Goal: Task Accomplishment & Management: Complete application form

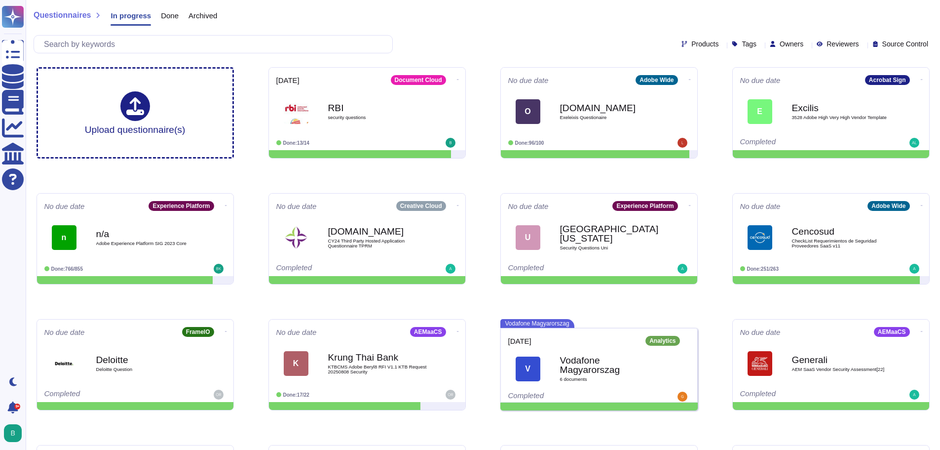
click at [471, 35] on div "Products Tags Owners Reviewers Source Control" at bounding box center [483, 44] width 899 height 18
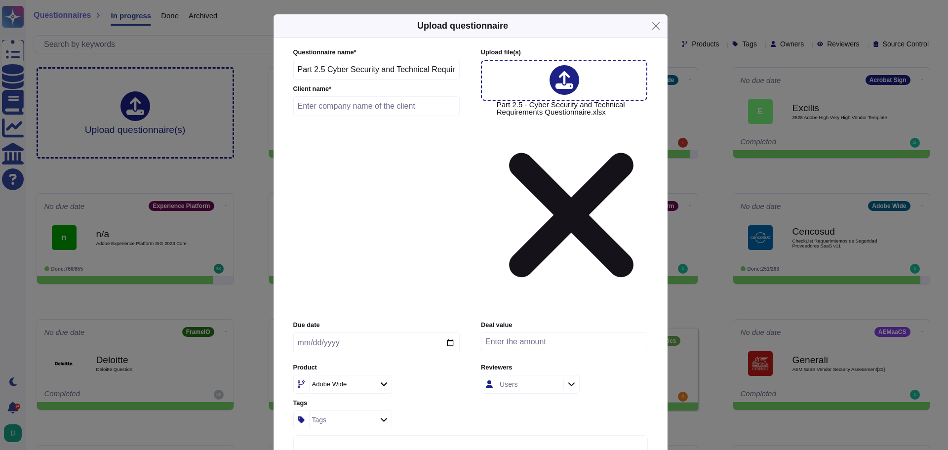
click at [343, 116] on input "text" at bounding box center [376, 106] width 167 height 20
type input "AGL"
click at [439, 332] on input "date" at bounding box center [376, 342] width 166 height 21
click at [448, 332] on input "date" at bounding box center [376, 342] width 166 height 21
type input "[DATE]"
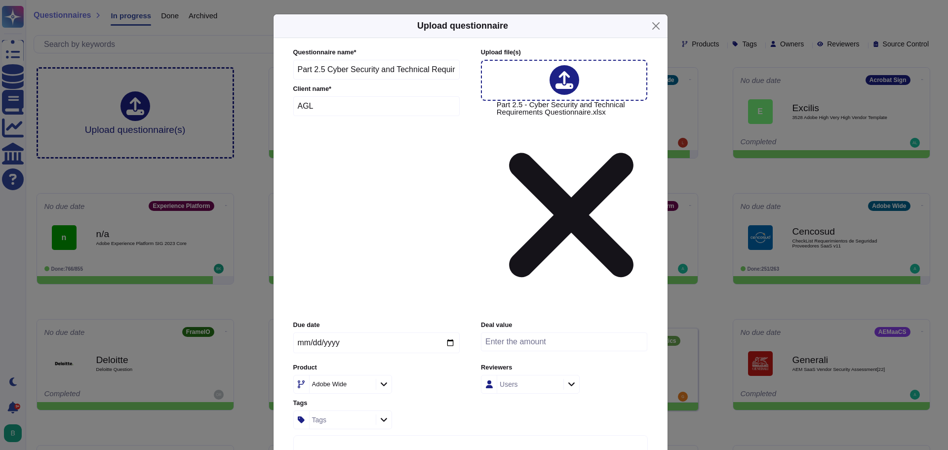
click at [366, 384] on icon at bounding box center [366, 384] width 0 height 0
click at [382, 379] on icon at bounding box center [383, 383] width 7 height 8
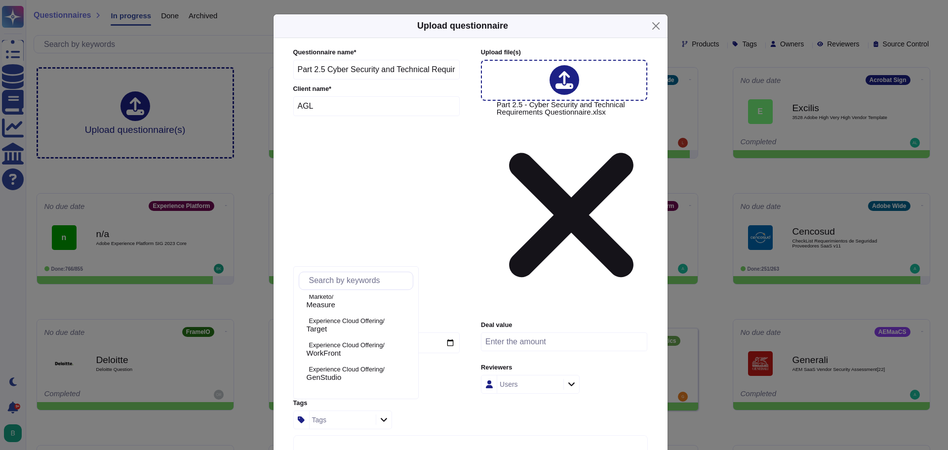
scroll to position [395, 0]
click at [366, 344] on p "Experience Cloud Offering/" at bounding box center [359, 342] width 100 height 6
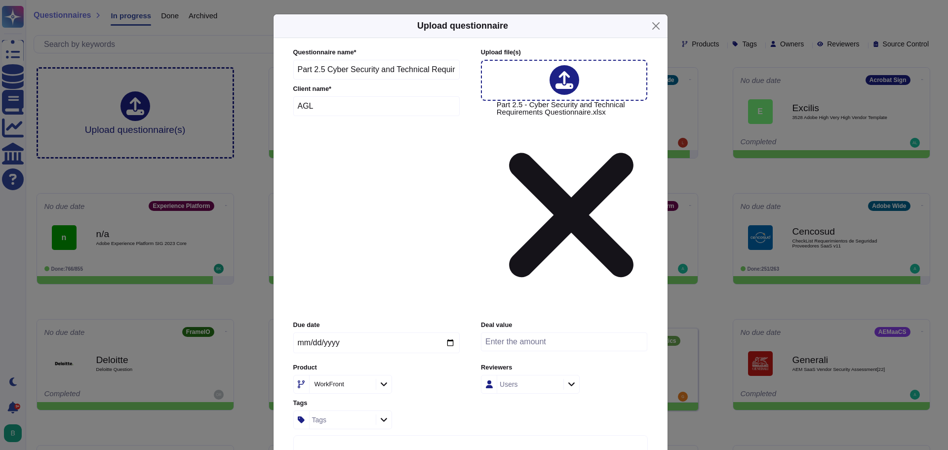
click at [428, 375] on div "WorkFront" at bounding box center [376, 384] width 166 height 19
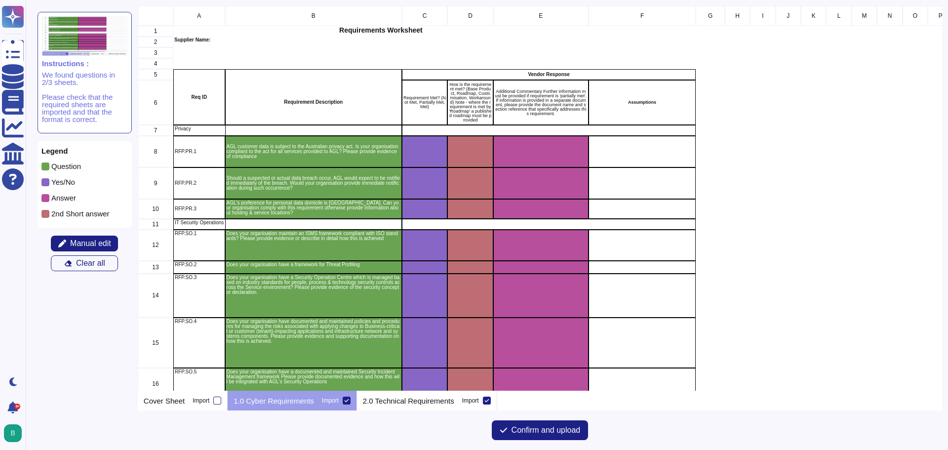
scroll to position [377, 797]
click at [483, 400] on div at bounding box center [487, 400] width 8 height 8
click at [0, 0] on input "Import" at bounding box center [0, 0] width 0 height 0
click at [534, 431] on span "Confirm and upload" at bounding box center [545, 430] width 69 height 8
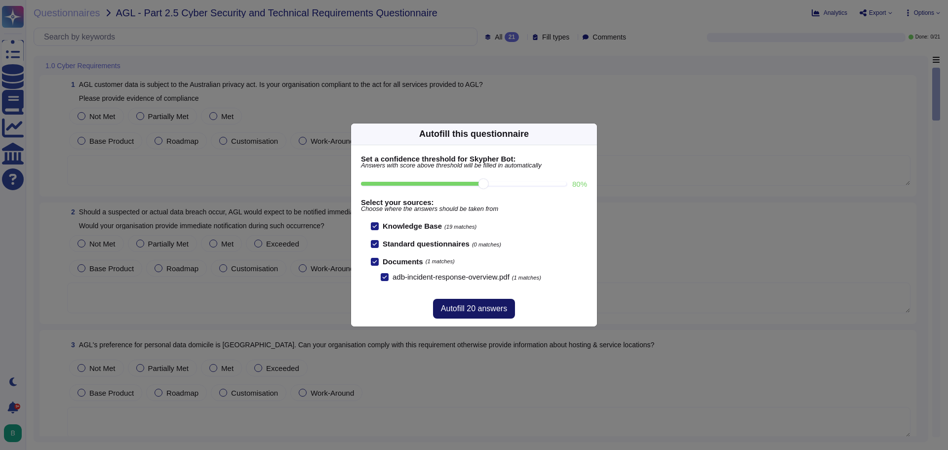
click at [473, 312] on span "Autofill 20 answers" at bounding box center [474, 308] width 66 height 8
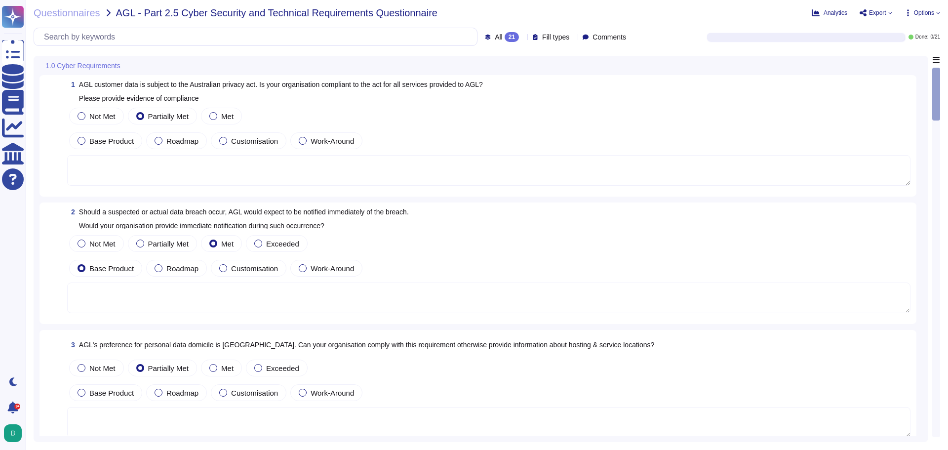
type textarea "Adobe takes into account local laws when we are drafting our privacy policy and…"
type textarea "Adobe will notify customers of a confirmed Personal Data Breach according to ap…"
type textarea "User licensing and identity data are stored in the [GEOGRAPHIC_DATA] (US-East a…"
type textarea "To protect from the physical layer up, Adobe has implemented a foundational fra…"
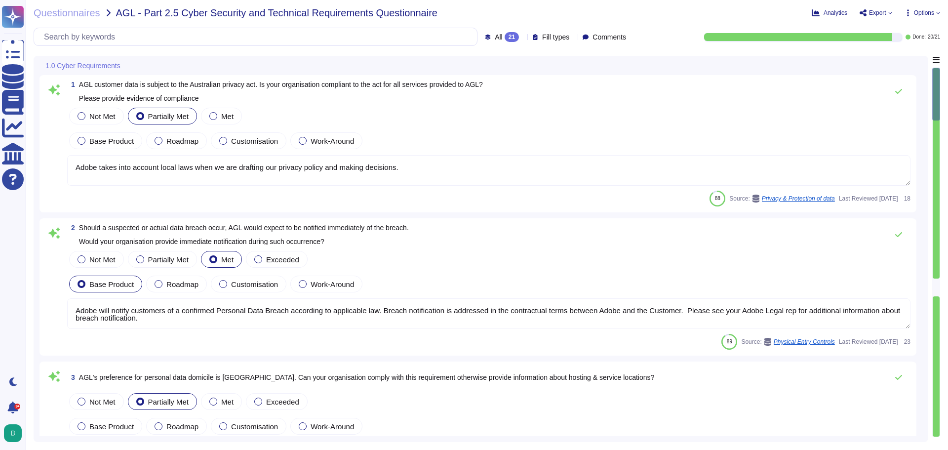
click at [937, 288] on div at bounding box center [935, 287] width 7 height 18
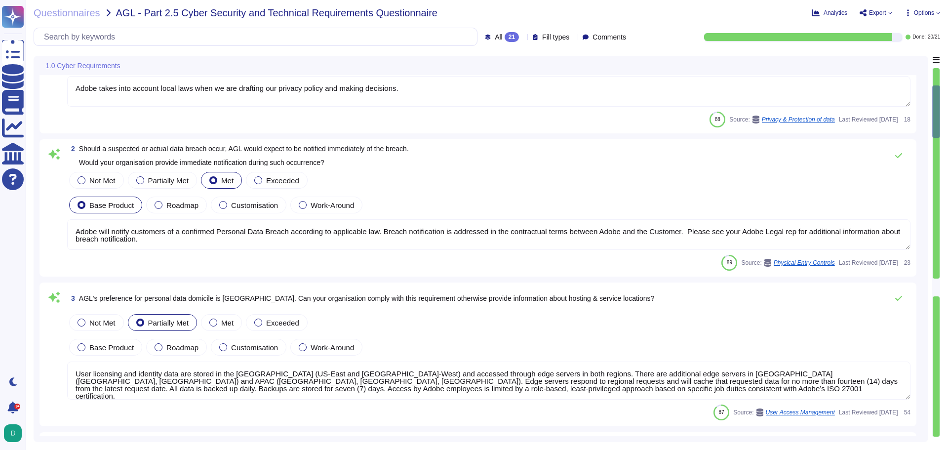
type textarea "Information gathered through these tools helps Adobe to detect potential threat…"
type textarea "Adobe utilizes Crowdstrike for host-based IDS and Splunk for SIEM event managem…"
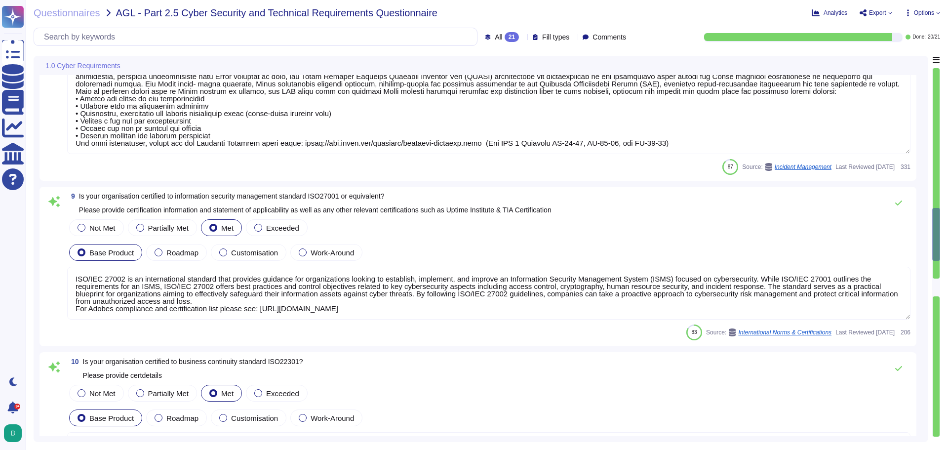
type textarea "Lor Ipsumdol Sitametc Adip eli seddoeiusm temporinci utl etdolo mag aliquaenim …"
type textarea "ISO/IEC 27002 is an international standard that provides guidance for organizat…"
type textarea "Adobe abides by all national and local rules and restrictions regarding Busines…"
type textarea "Adobe has been annually evaluated by independent auditor against the following …"
type textarea "Adobe regularly engages with approved third-party security firms on an annual b…"
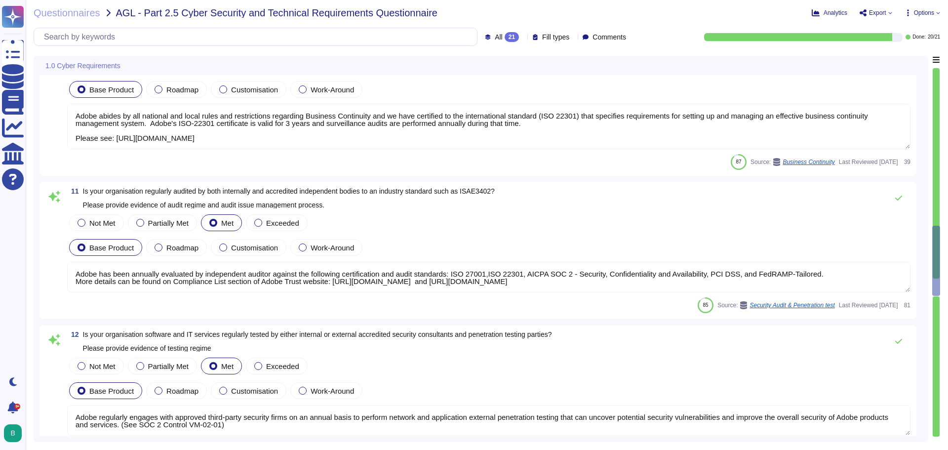
type textarea "Adobe tests its Business Continuity and Disaster Recovery Plans on an annual ba…"
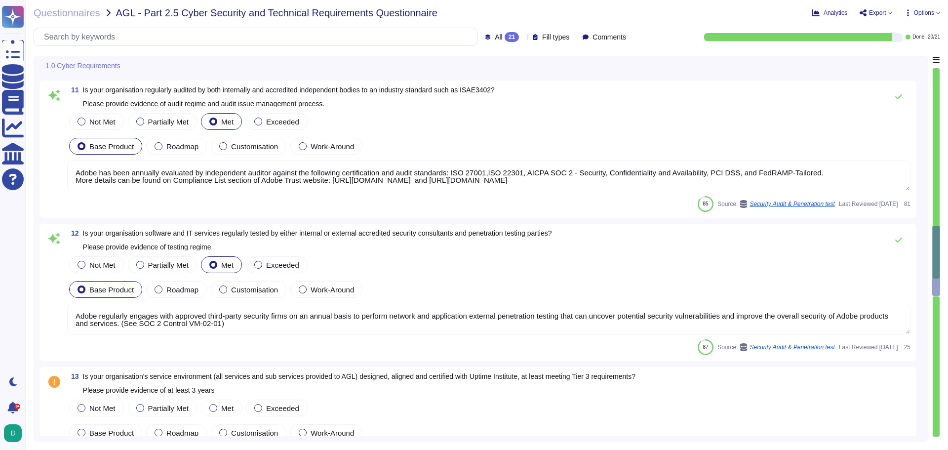
type textarea "Adobe has been annually evaluated by independent auditor against the following …"
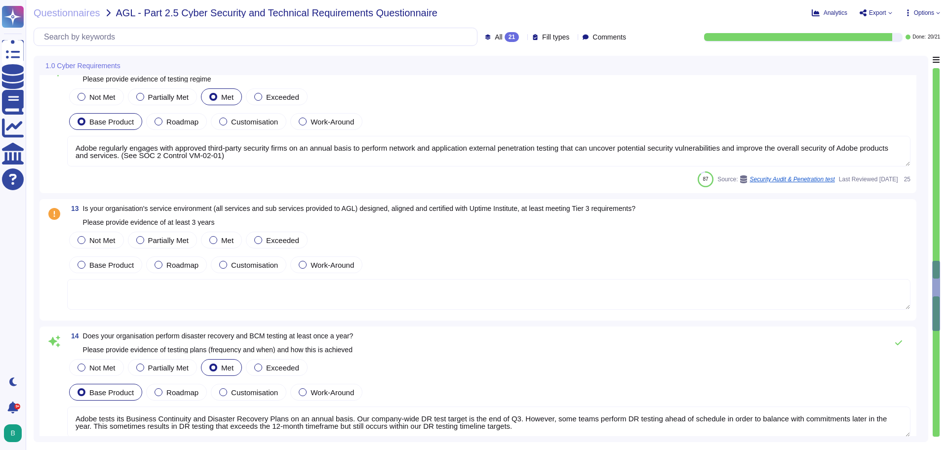
type textarea "Amazon Web Services uses strong tenant isolation security and control capabilit…"
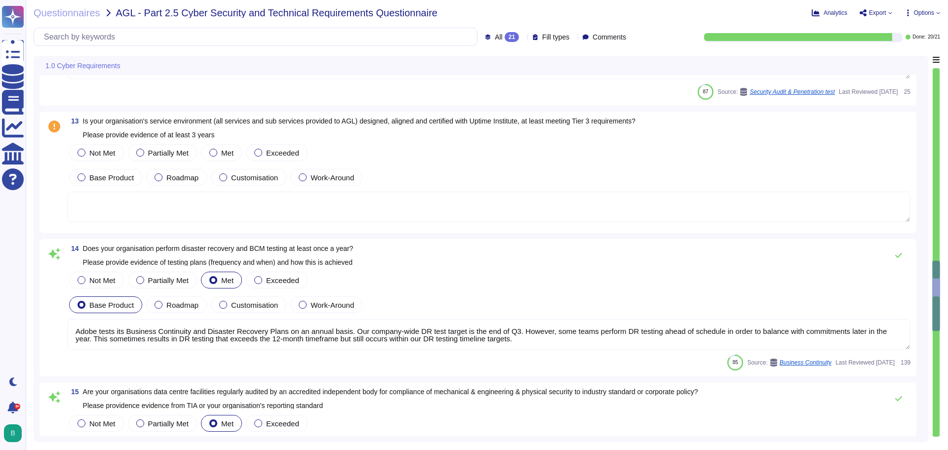
scroll to position [1821, 0]
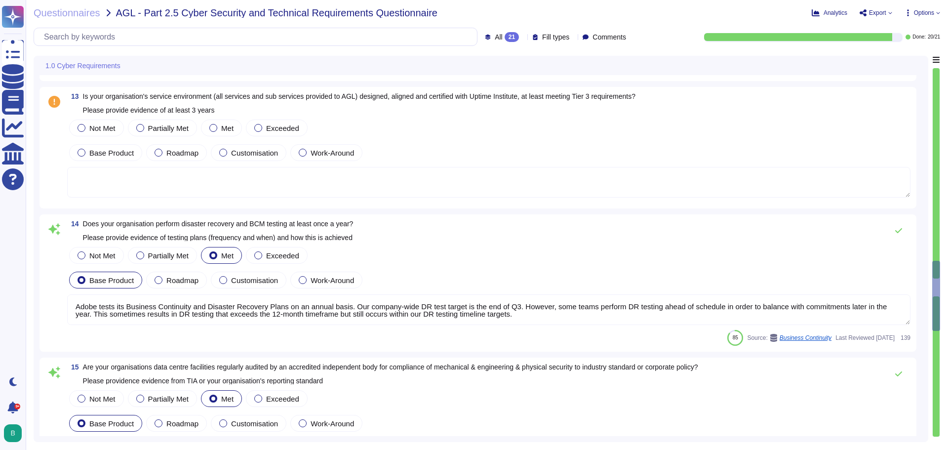
type textarea "Adobe has a documented third-party risk management program is outlined in the V…"
drag, startPoint x: 529, startPoint y: 95, endPoint x: 480, endPoint y: 95, distance: 49.3
click at [480, 95] on span "Is your organisation's service environment (all services and sub services provi…" at bounding box center [359, 103] width 552 height 22
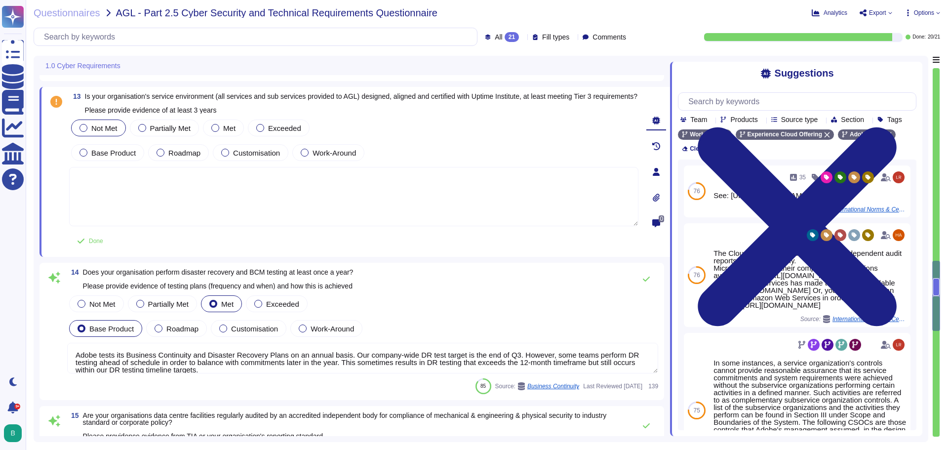
click at [84, 132] on div at bounding box center [83, 128] width 8 height 8
click at [139, 181] on textarea at bounding box center [353, 196] width 569 height 59
click at [96, 200] on textarea at bounding box center [353, 196] width 569 height 59
drag, startPoint x: 530, startPoint y: 96, endPoint x: 366, endPoint y: 93, distance: 164.4
click at [366, 93] on span "Is your organisation's service environment (all services and sub services provi…" at bounding box center [361, 103] width 552 height 22
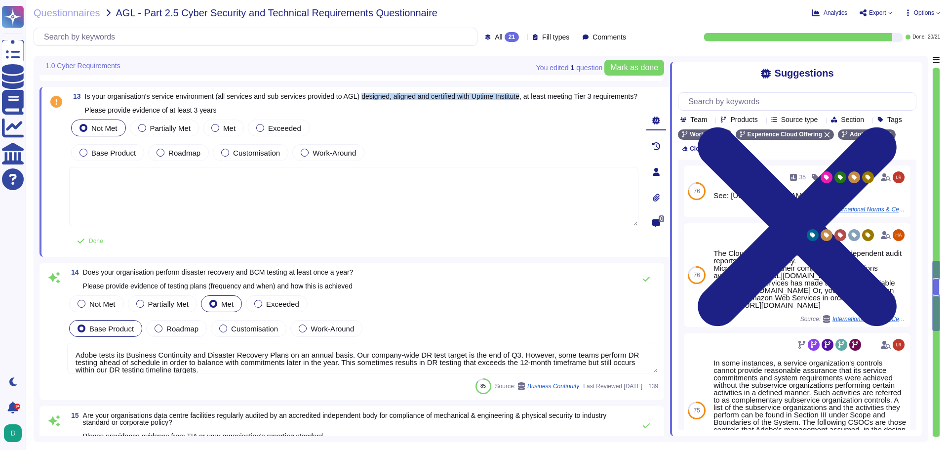
copy span "designed, aligned and certified with Uptime Institute"
click at [203, 196] on textarea at bounding box center [353, 196] width 569 height 59
paste textarea "designed, aligned and certified with Uptime Institute"
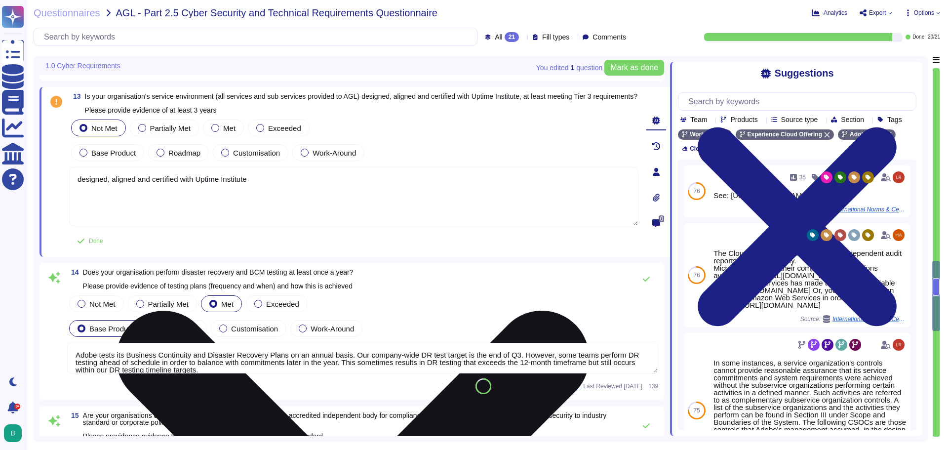
click at [76, 186] on textarea "designed, aligned and certified with Uptime Institute" at bounding box center [353, 196] width 569 height 59
click at [332, 201] on textarea "Adobe solutions are not designed, aligned and certified with Uptime Institute" at bounding box center [353, 196] width 569 height 59
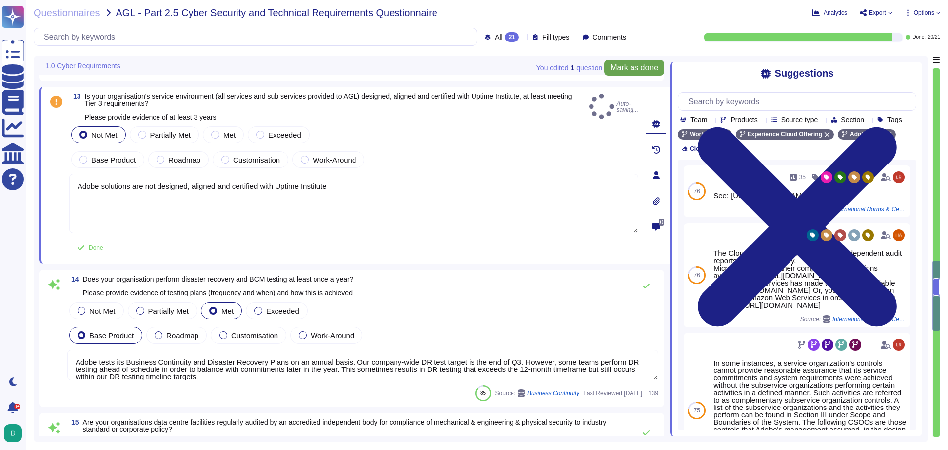
type textarea "Adobe solutions are not designed, aligned and certified with Uptime Institute"
click at [643, 65] on span "Mark as done" at bounding box center [634, 68] width 48 height 8
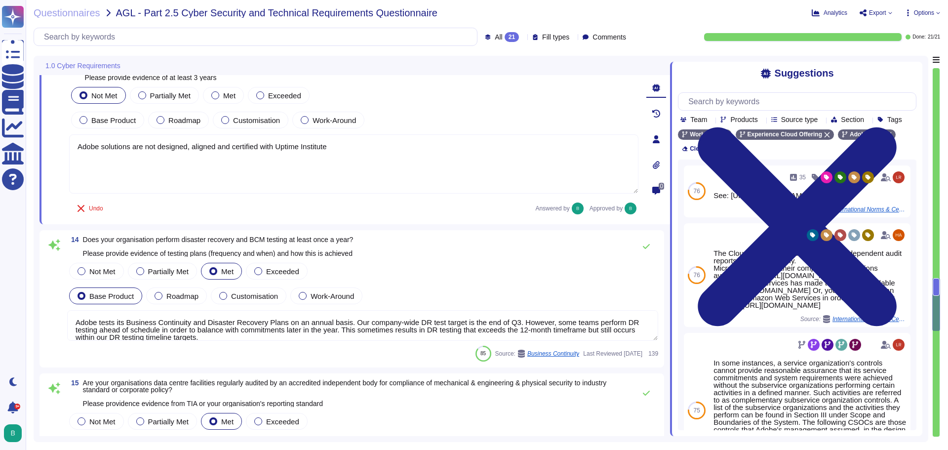
type textarea "Adobe has a documented third-party risk management program is outlined in the V…"
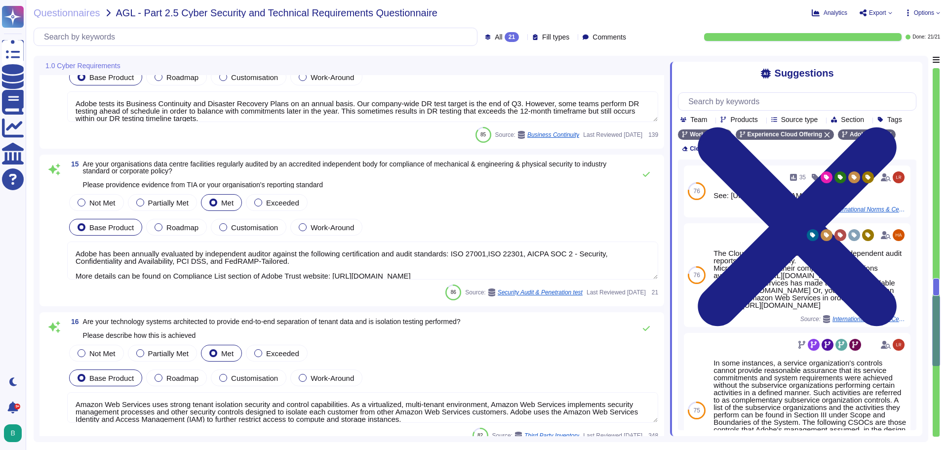
scroll to position [2118, 0]
type textarea "See: [URL][DOMAIN_NAME]"
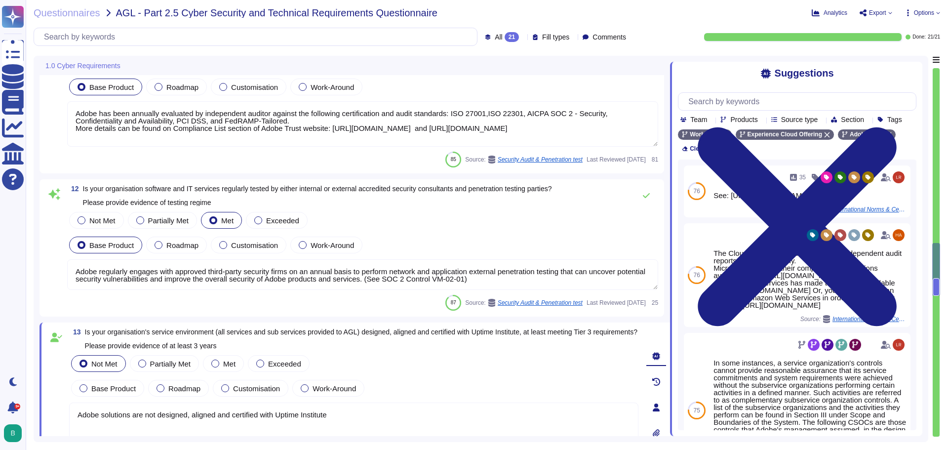
type textarea "Adobe abides by all national and local rules and restrictions regarding Busines…"
type textarea "Adobe has been annually evaluated by independent auditor against the following …"
type textarea "Adobe regularly engages with approved third-party security firms on an annual b…"
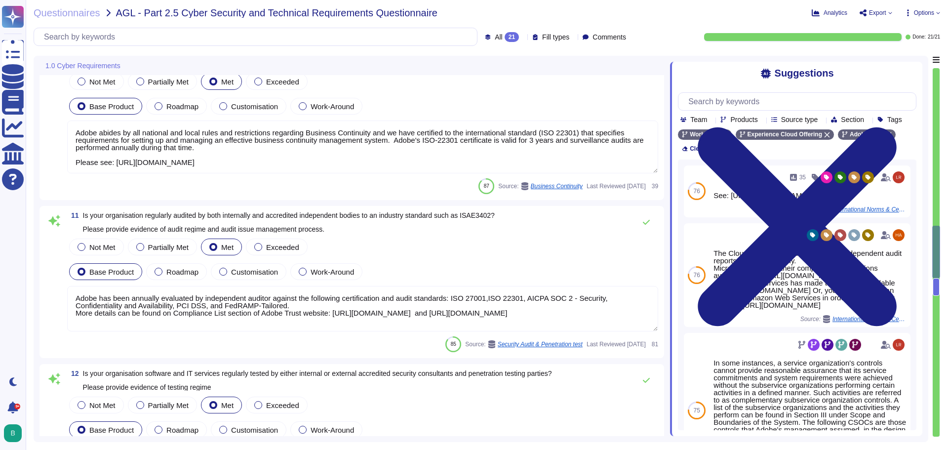
type textarea "Lor Ipsumdol Sitametc Adip eli seddoeiusm temporinci utl etdolo mag aliquaenim …"
type textarea "ISO/IEC 27002 is an international standard that provides guidance for organizat…"
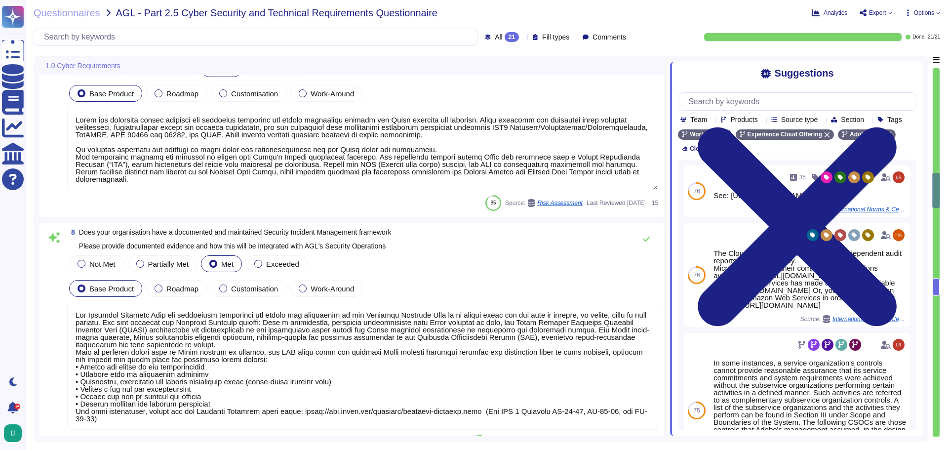
type textarea "Adobe utilizes Crowdstrike for host-based IDS and Splunk for SIEM event managem…"
type textarea "Lorem ips dolorsita consec adipisci eli seddoeius temporinc utl etdolo magnaali…"
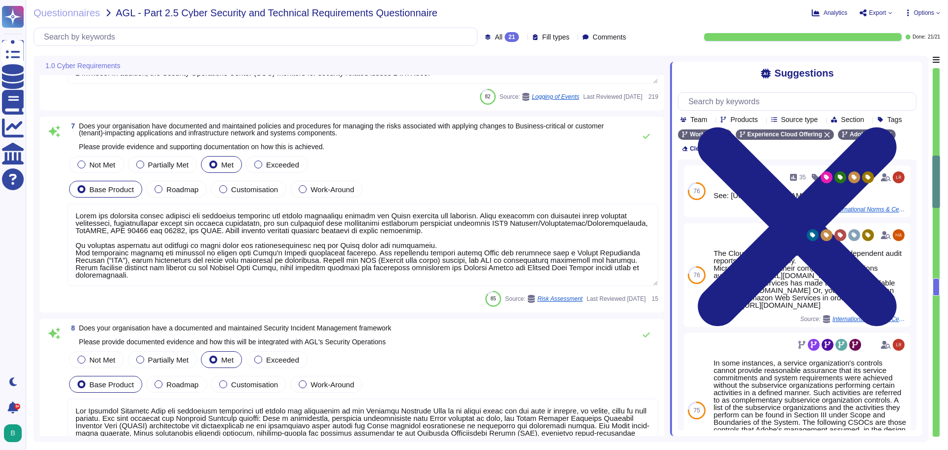
type textarea "To protect from the physical layer up, Adobe has implemented a foundational fra…"
type textarea "Information gathered through these tools helps Adobe to detect potential threat…"
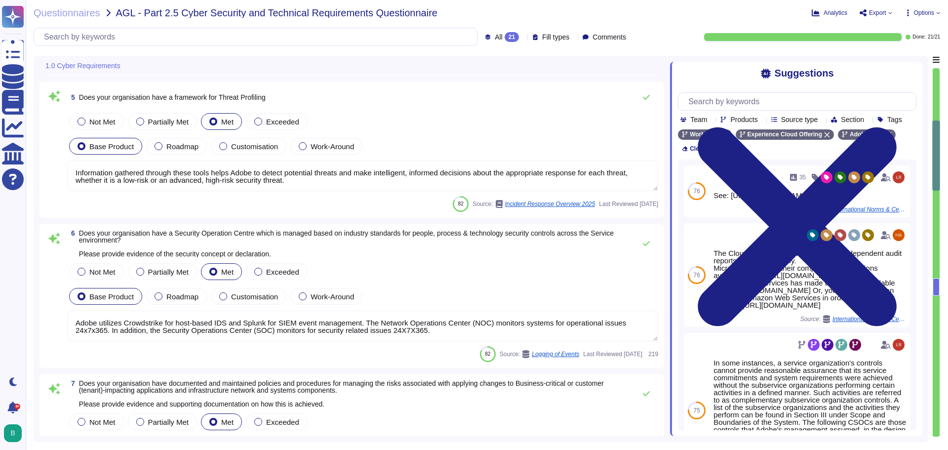
type textarea "User licensing and identity data are stored in the [GEOGRAPHIC_DATA] (US-East a…"
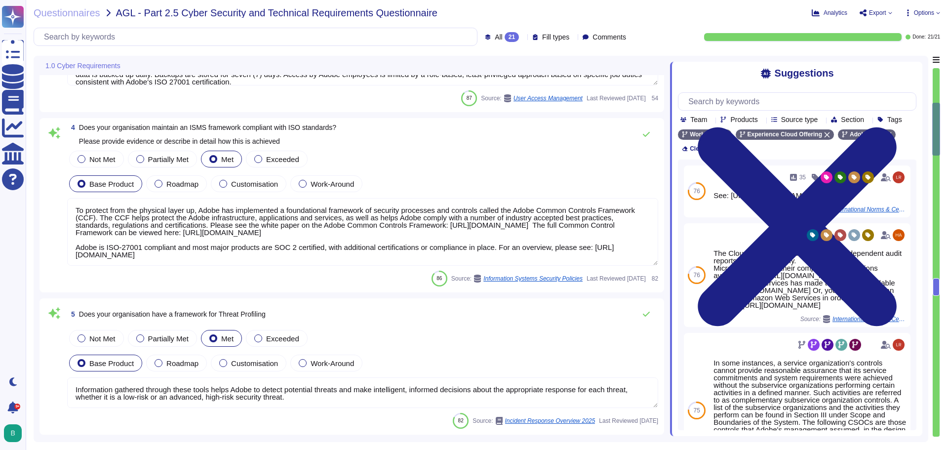
type textarea "Adobe takes into account local laws when we are drafting our privacy policy and…"
type textarea "Adobe will notify customers of a confirmed Personal Data Breach according to ap…"
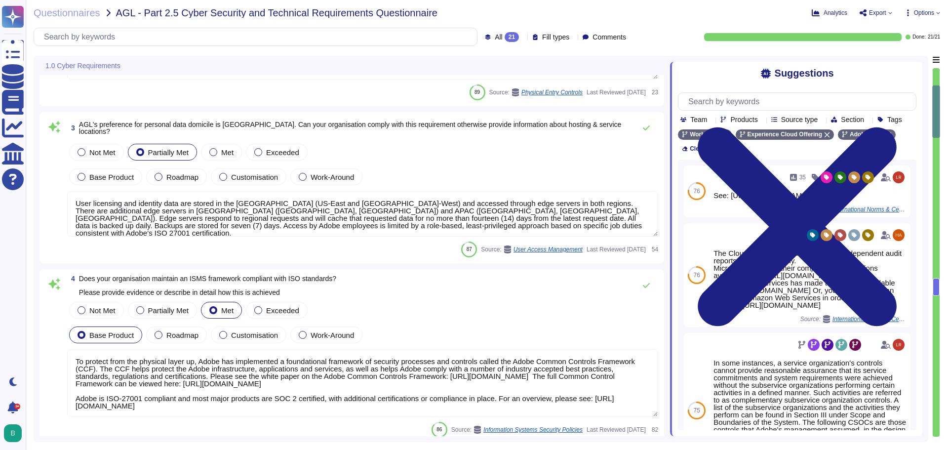
click at [883, 10] on span "Export" at bounding box center [877, 13] width 17 height 6
click at [894, 60] on p "Download" at bounding box center [911, 72] width 35 height 24
